Goal: Find specific page/section: Find specific page/section

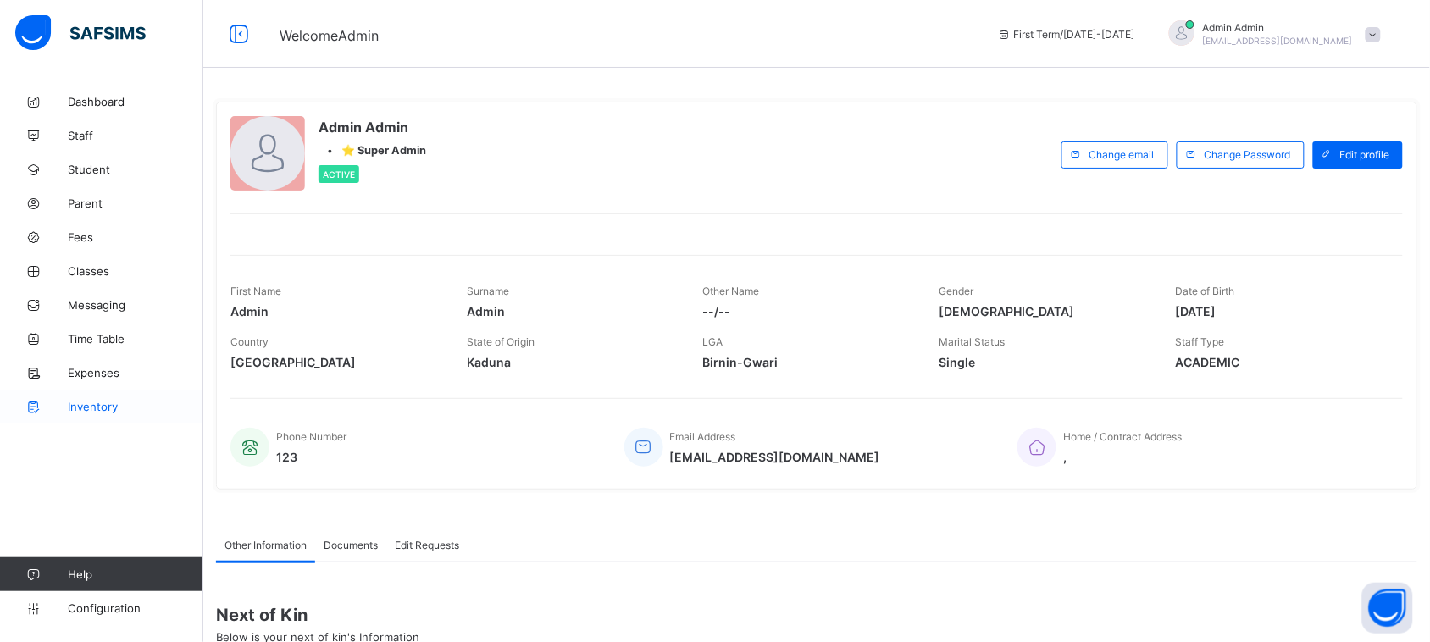
click at [120, 411] on span "Inventory" at bounding box center [136, 407] width 136 height 14
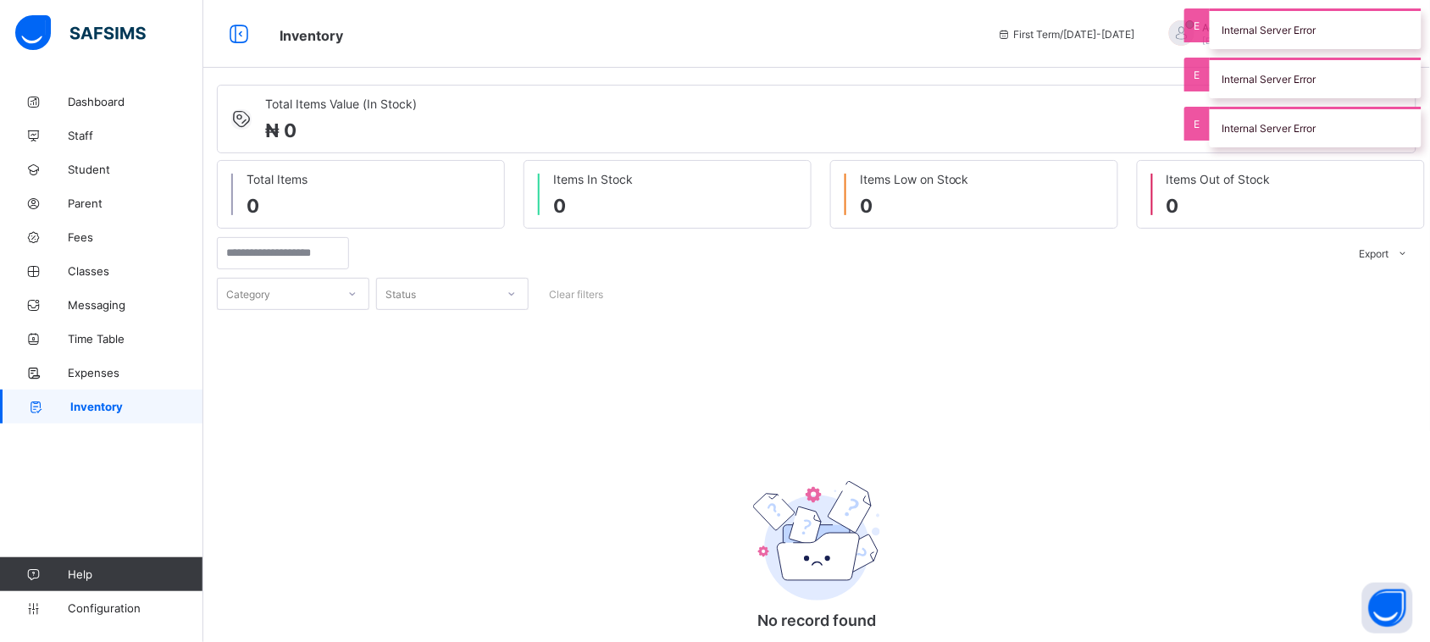
click at [915, 413] on div "No record found There are currently no records found." at bounding box center [817, 510] width 1200 height 400
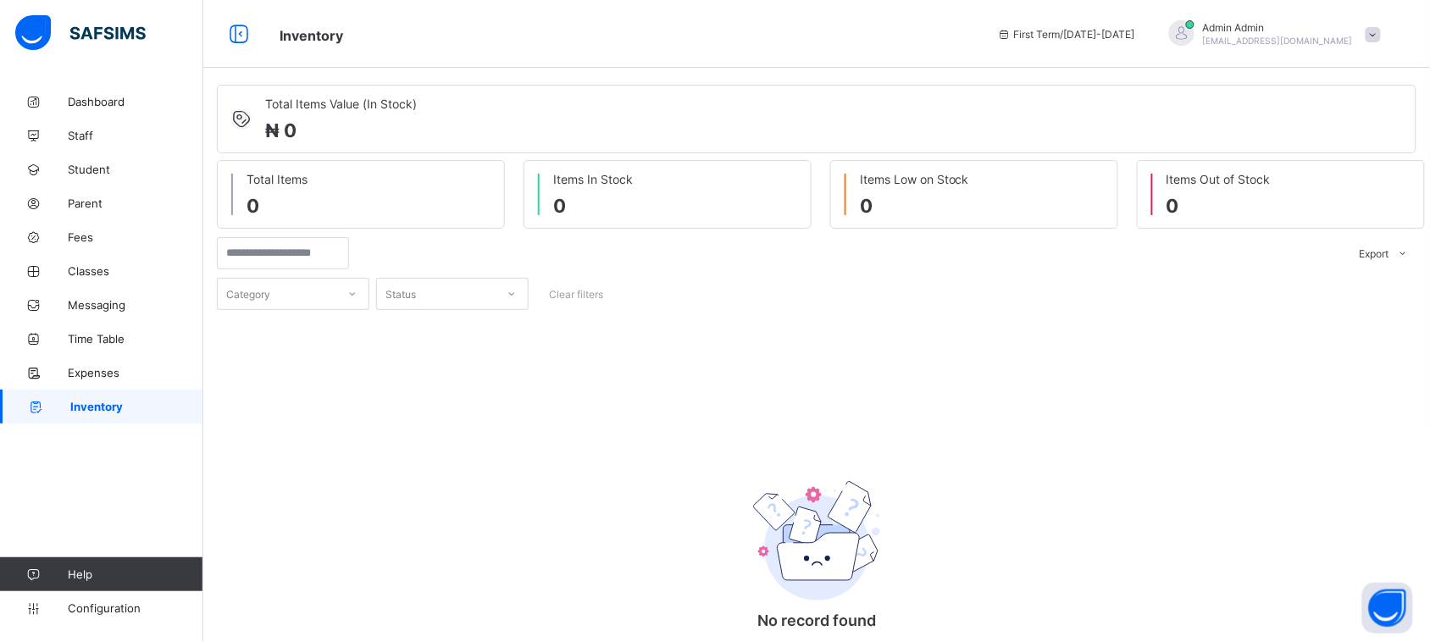
click at [854, 374] on div "No record found There are currently no records found." at bounding box center [817, 510] width 1200 height 400
click at [142, 602] on span "Configuration" at bounding box center [135, 608] width 135 height 14
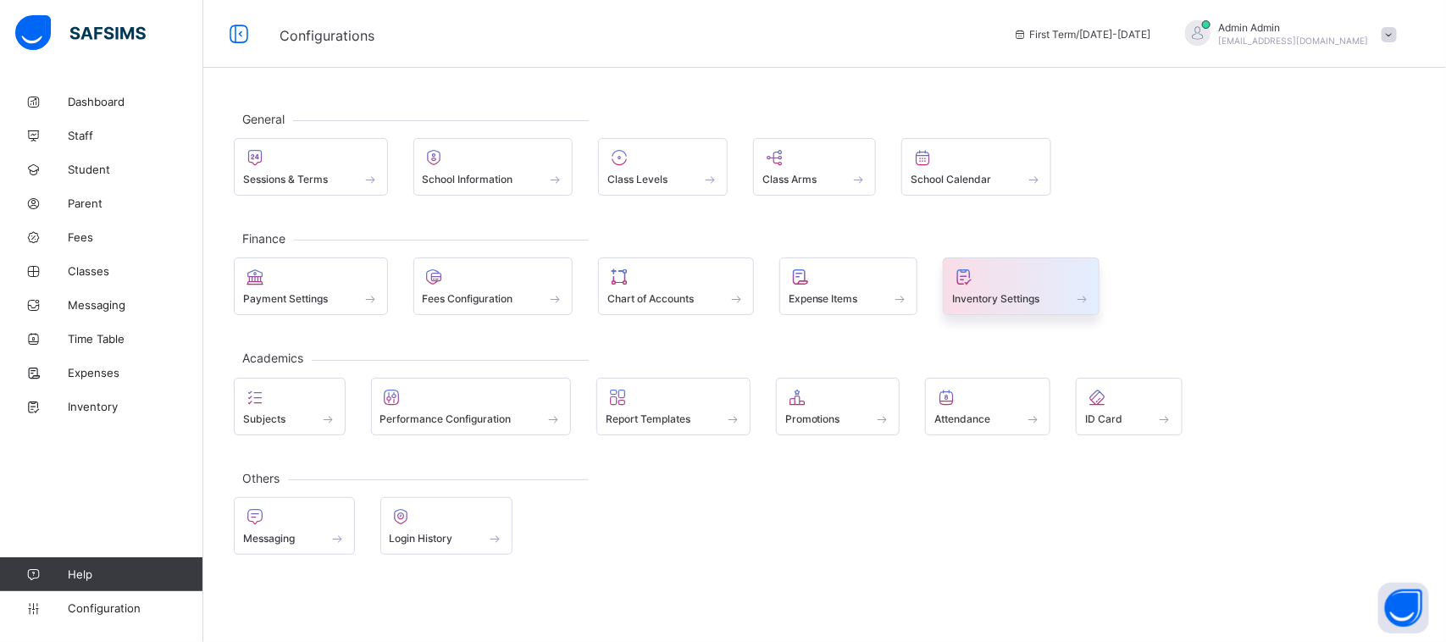
click at [973, 287] on icon at bounding box center [964, 277] width 24 height 20
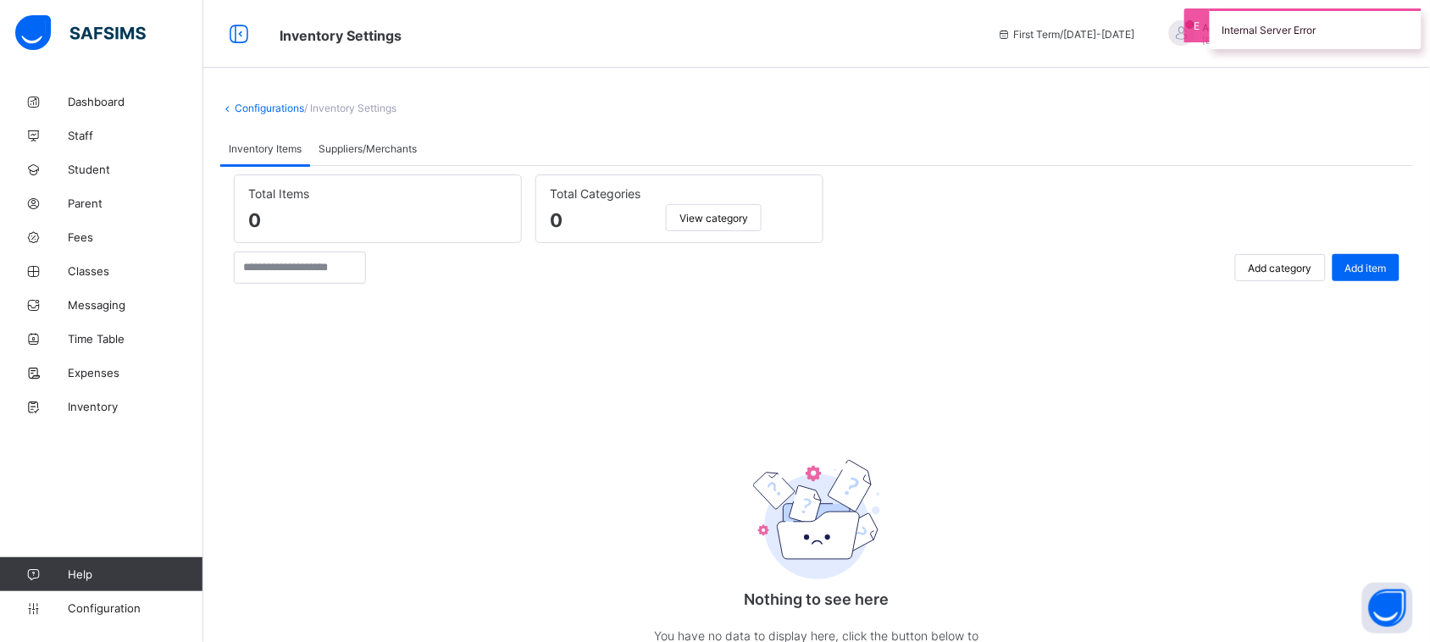
click at [894, 81] on div "Configurations / Inventory Settings Inventory Items Suppliers/Merchants Invento…" at bounding box center [816, 389] width 1227 height 779
click at [899, 301] on div "Nothing to see here You have no data to display here, click the button below to…" at bounding box center [817, 523] width 1166 height 445
click at [100, 96] on span "Dashboard" at bounding box center [136, 102] width 136 height 14
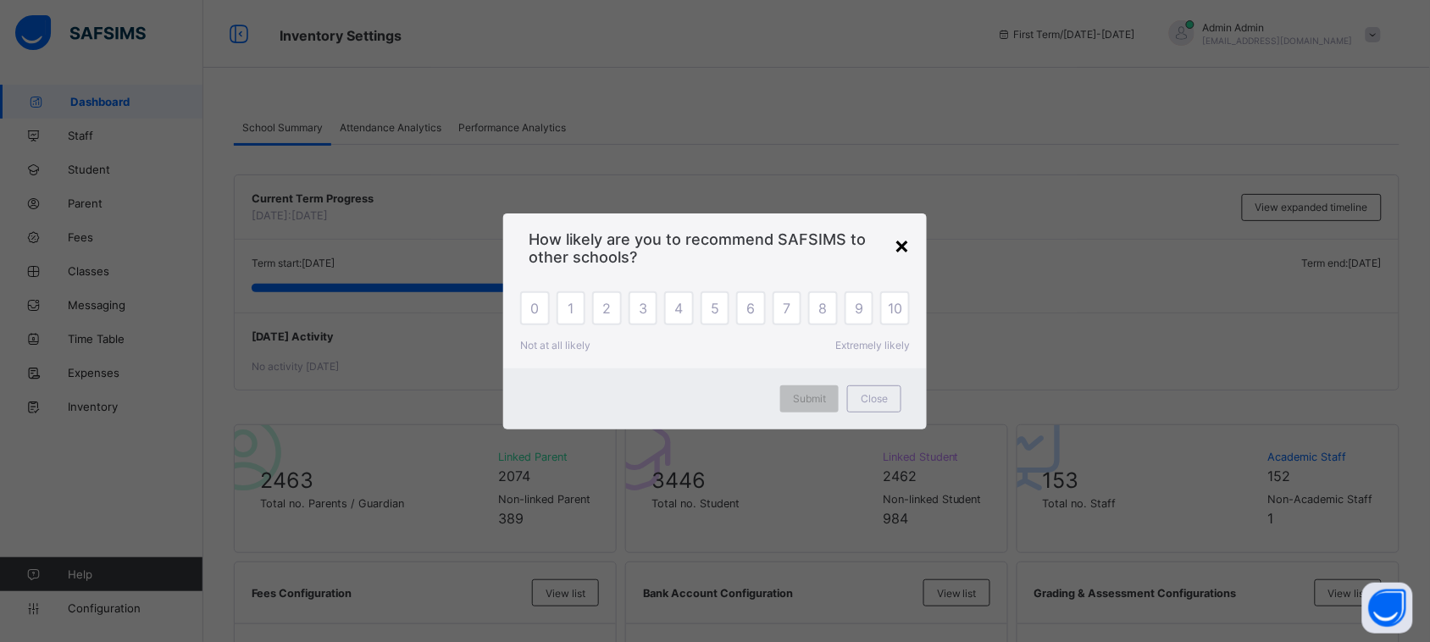
click at [898, 241] on div "×" at bounding box center [902, 244] width 16 height 29
